Goal: Transaction & Acquisition: Purchase product/service

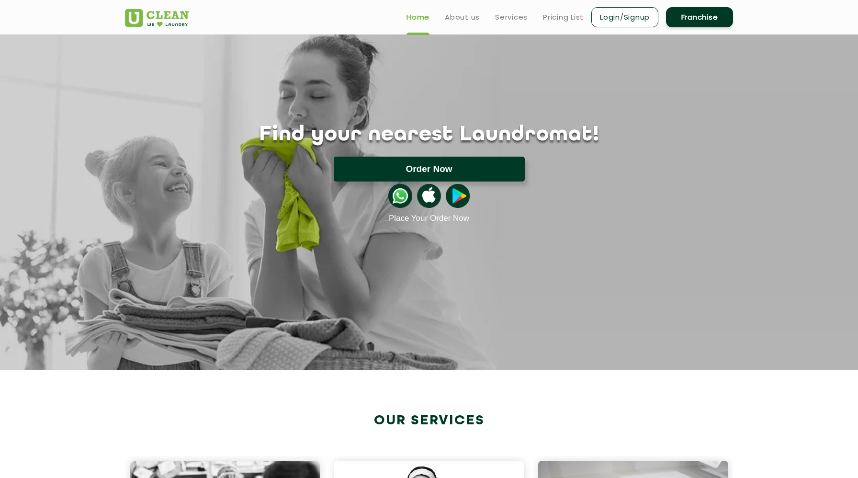
click at [446, 173] on button "Order Now" at bounding box center [429, 169] width 191 height 25
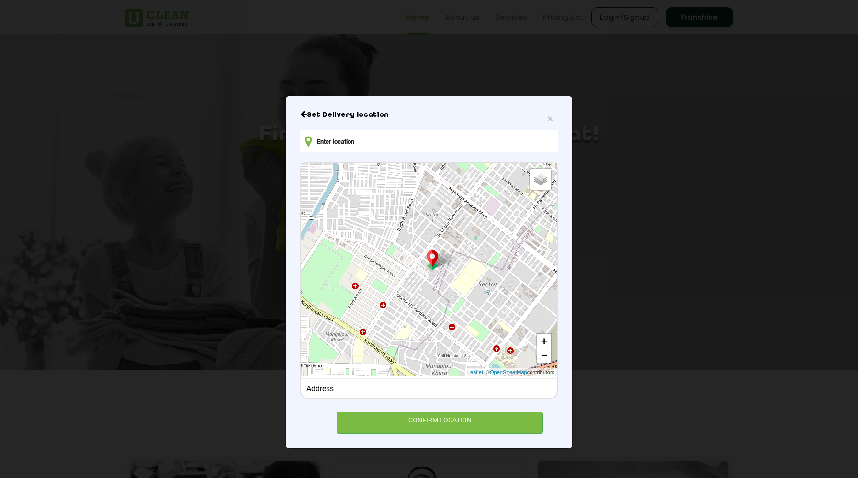
type input "[STREET_ADDRESS][PERSON_NAME]"
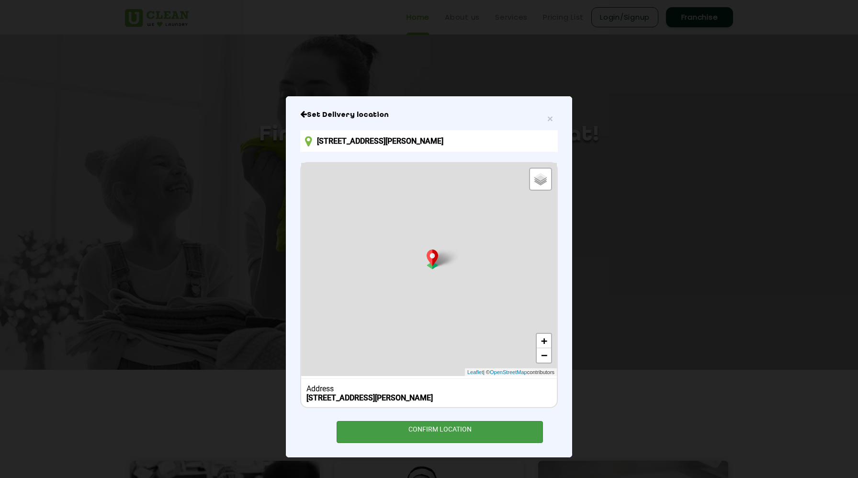
click at [427, 442] on div "CONFIRM LOCATION" at bounding box center [440, 432] width 206 height 22
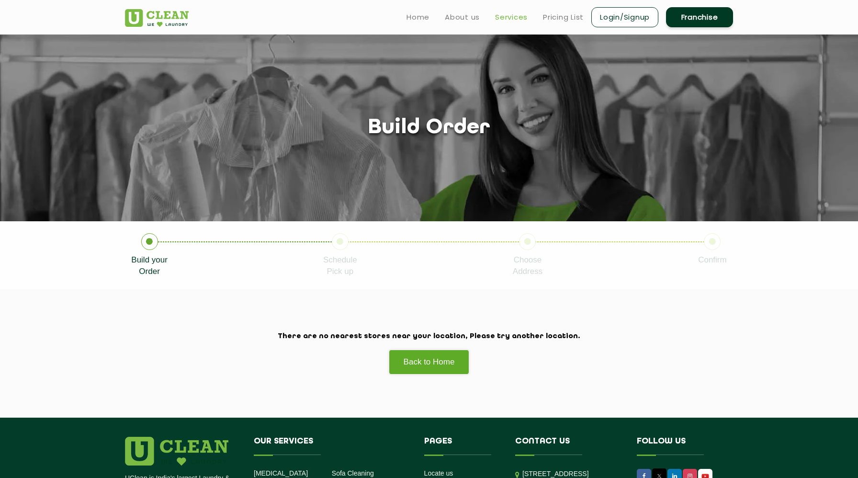
click at [512, 19] on link "Services" at bounding box center [511, 16] width 33 height 11
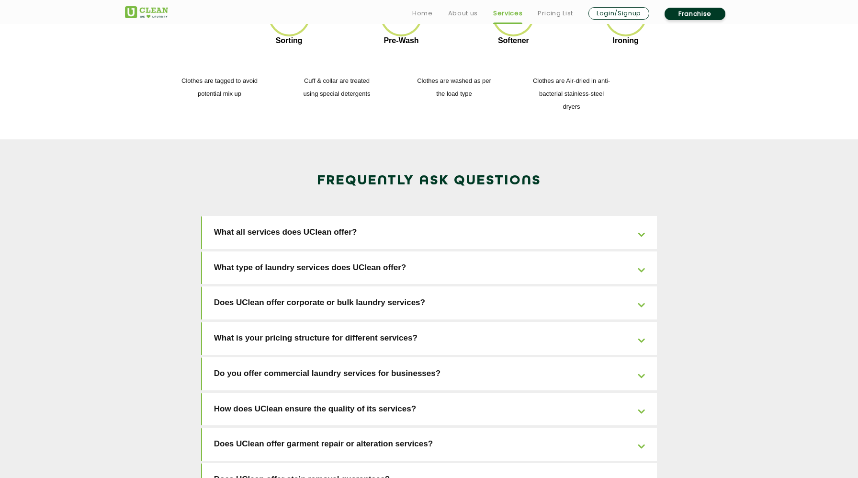
scroll to position [1403, 0]
